Goal: Navigation & Orientation: Find specific page/section

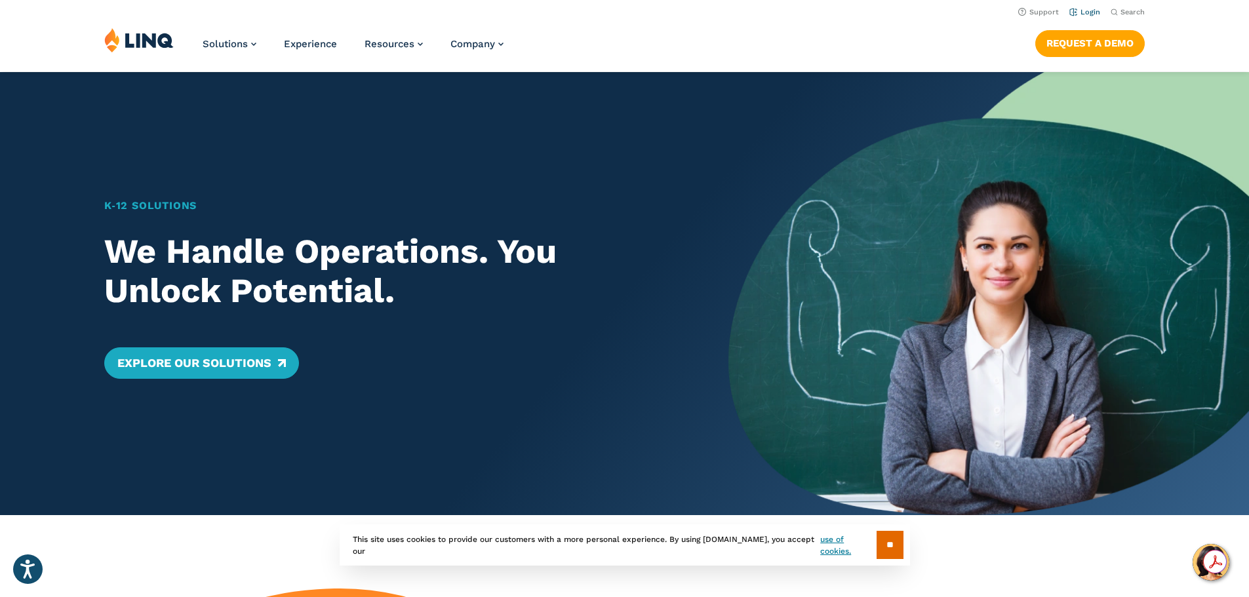
click at [1080, 12] on link "Login" at bounding box center [1084, 12] width 31 height 9
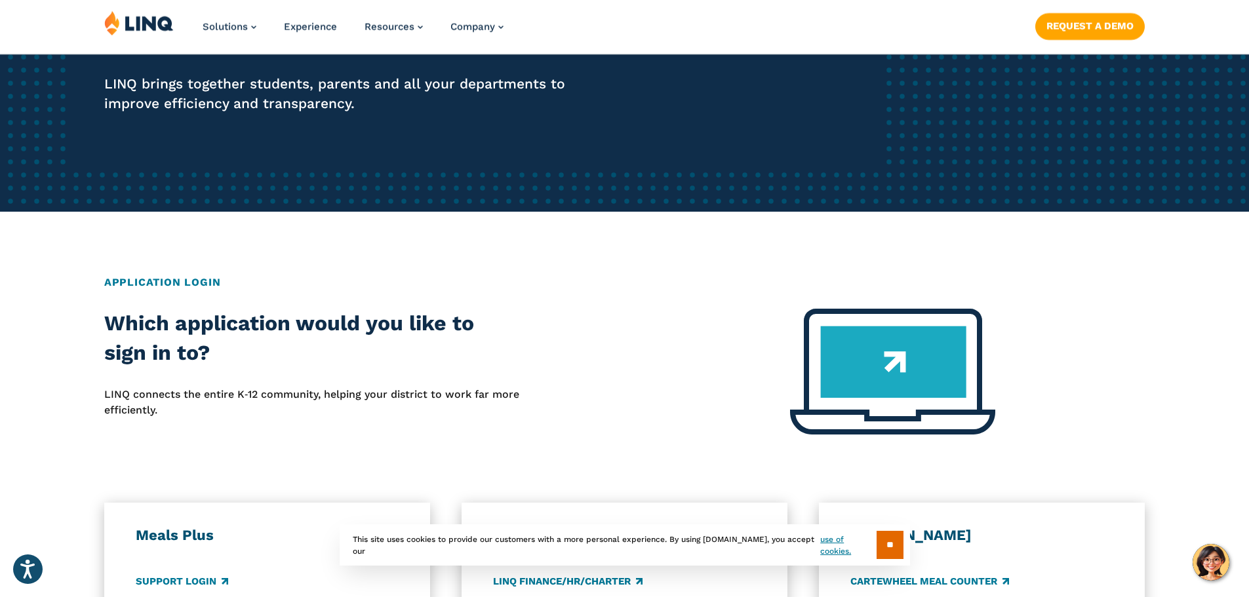
scroll to position [656, 0]
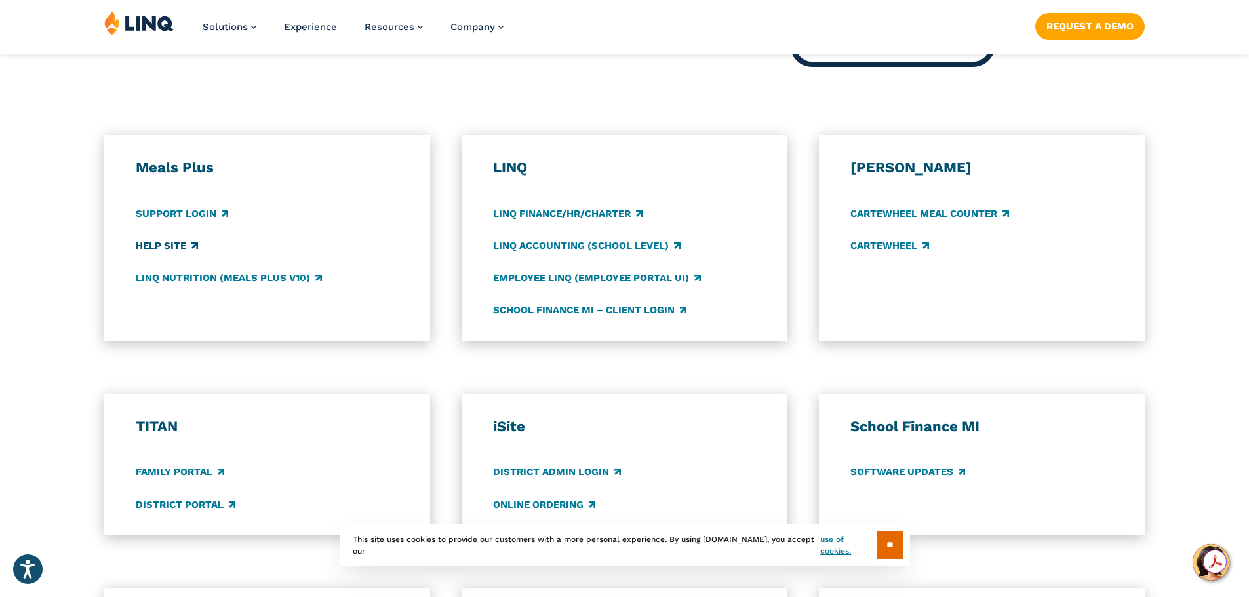
click at [177, 243] on link "Help Site" at bounding box center [167, 246] width 62 height 14
